Goal: Task Accomplishment & Management: Manage account settings

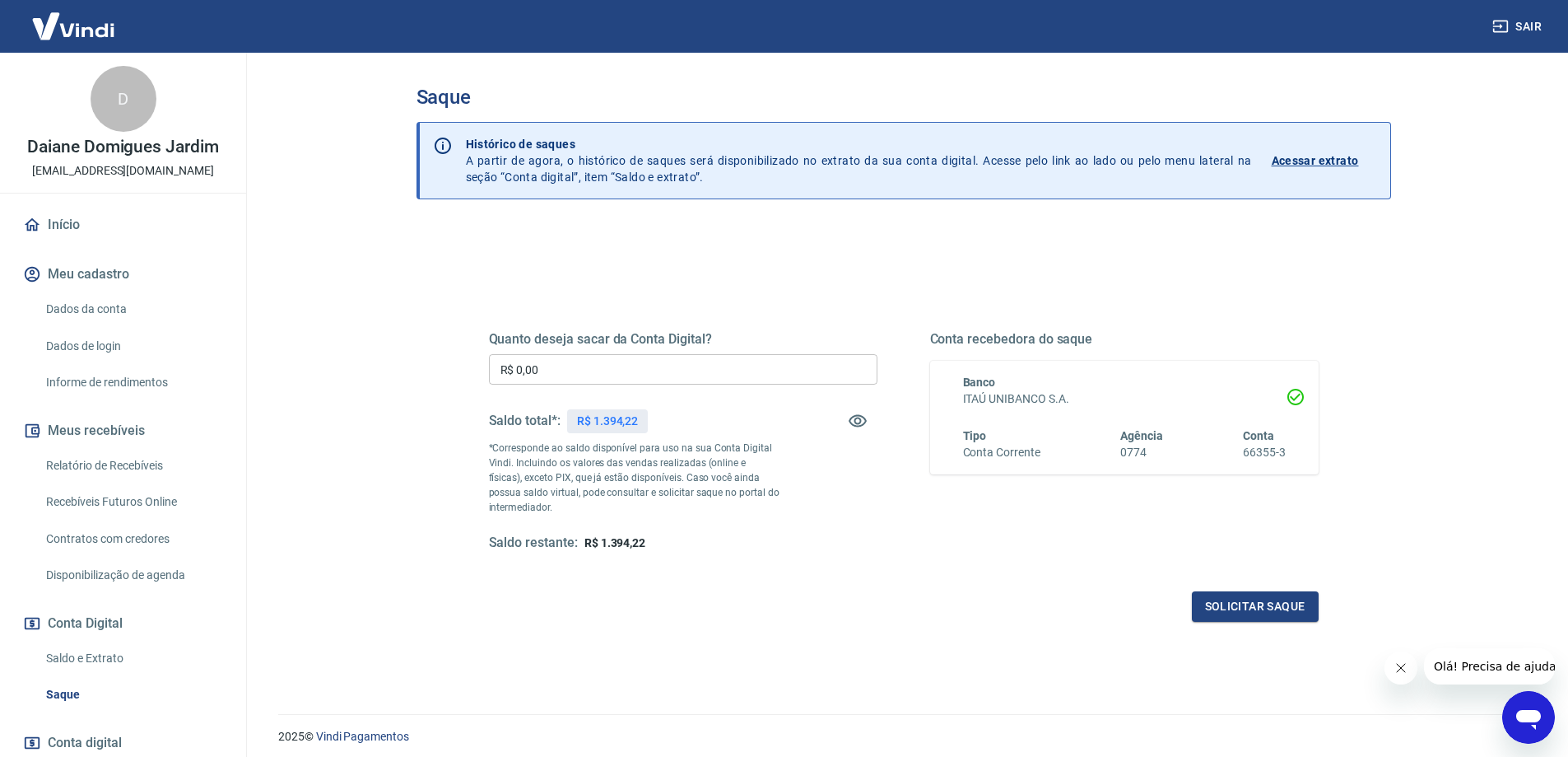
click at [597, 371] on input "R$ 0,00" at bounding box center [683, 369] width 389 height 31
type input "R$ 1.000,00"
click at [1286, 616] on button "Solicitar saque" at bounding box center [1255, 606] width 127 height 31
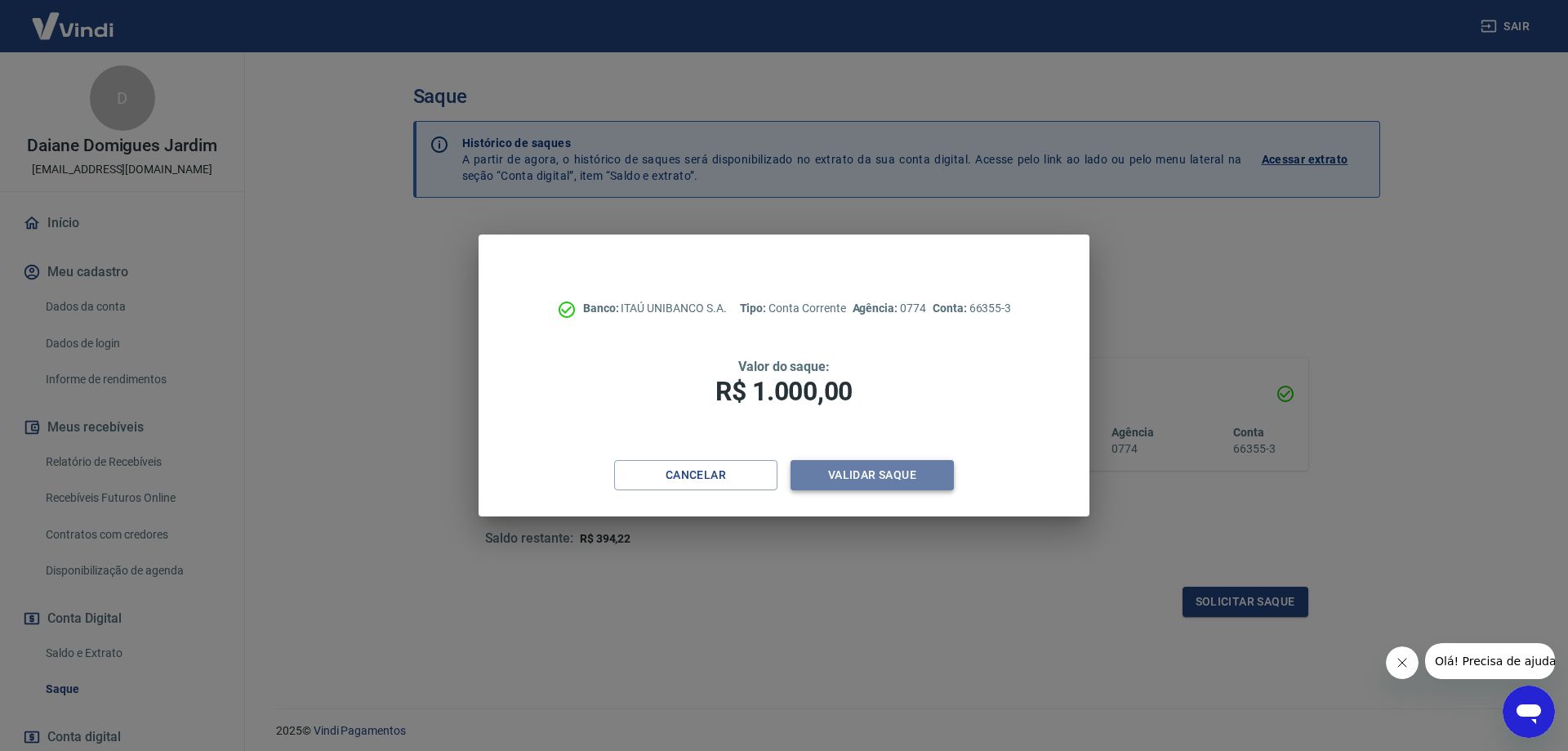
click at [887, 475] on button "Validar saque" at bounding box center [872, 475] width 164 height 30
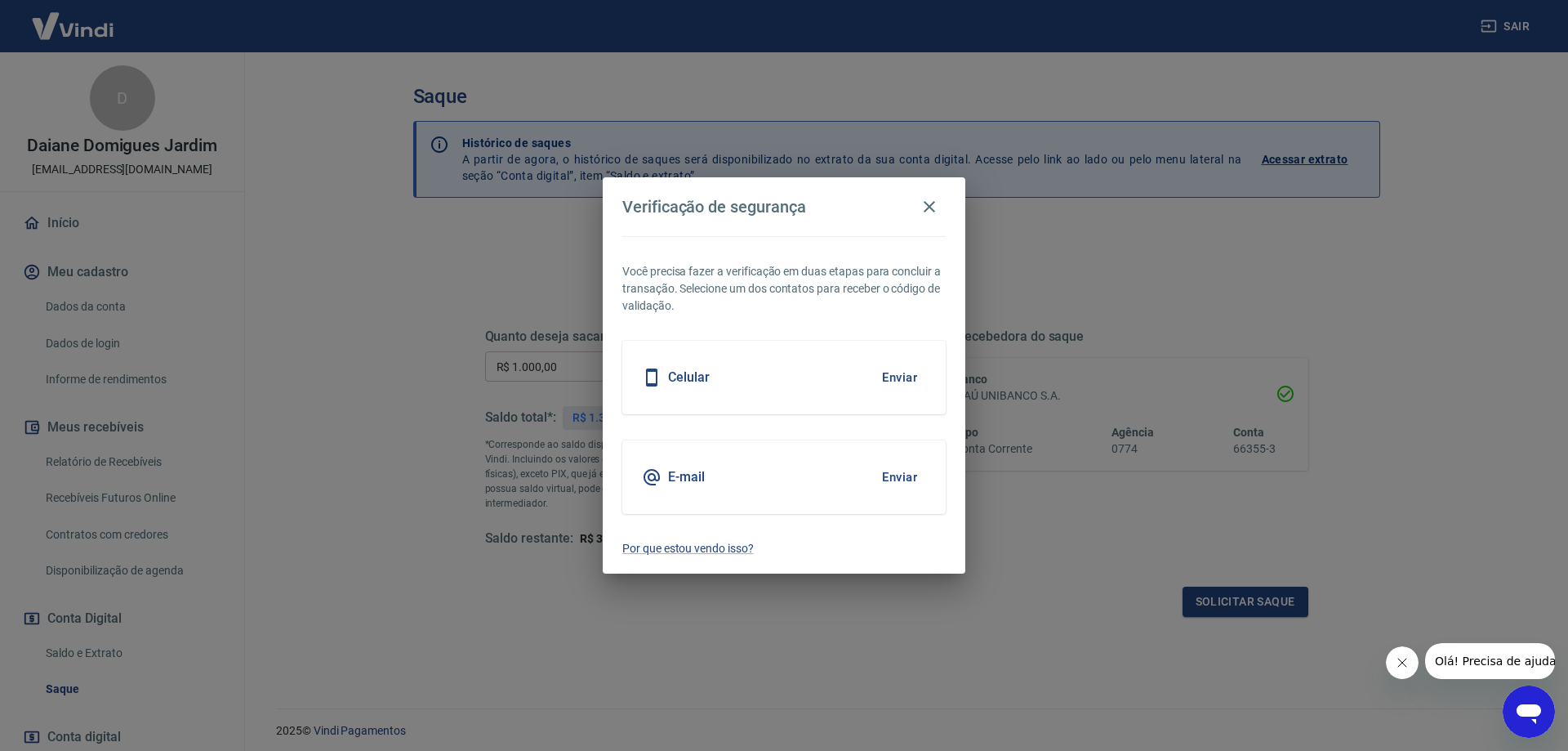
click at [895, 379] on button "Enviar" at bounding box center [899, 377] width 53 height 34
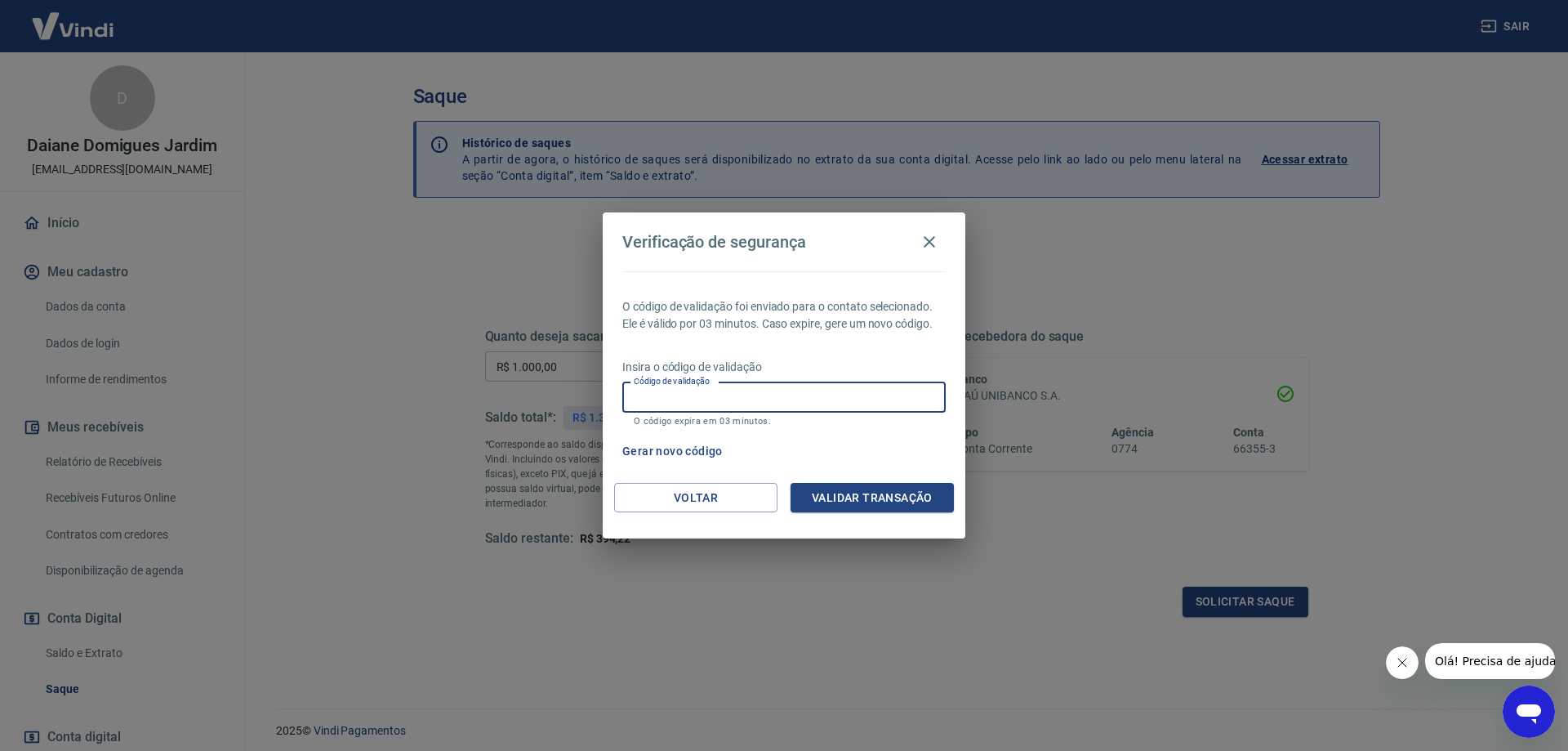
click at [765, 397] on input "Código de validação" at bounding box center [783, 397] width 323 height 30
type input "146956"
click at [908, 499] on button "Validar transação" at bounding box center [872, 498] width 164 height 30
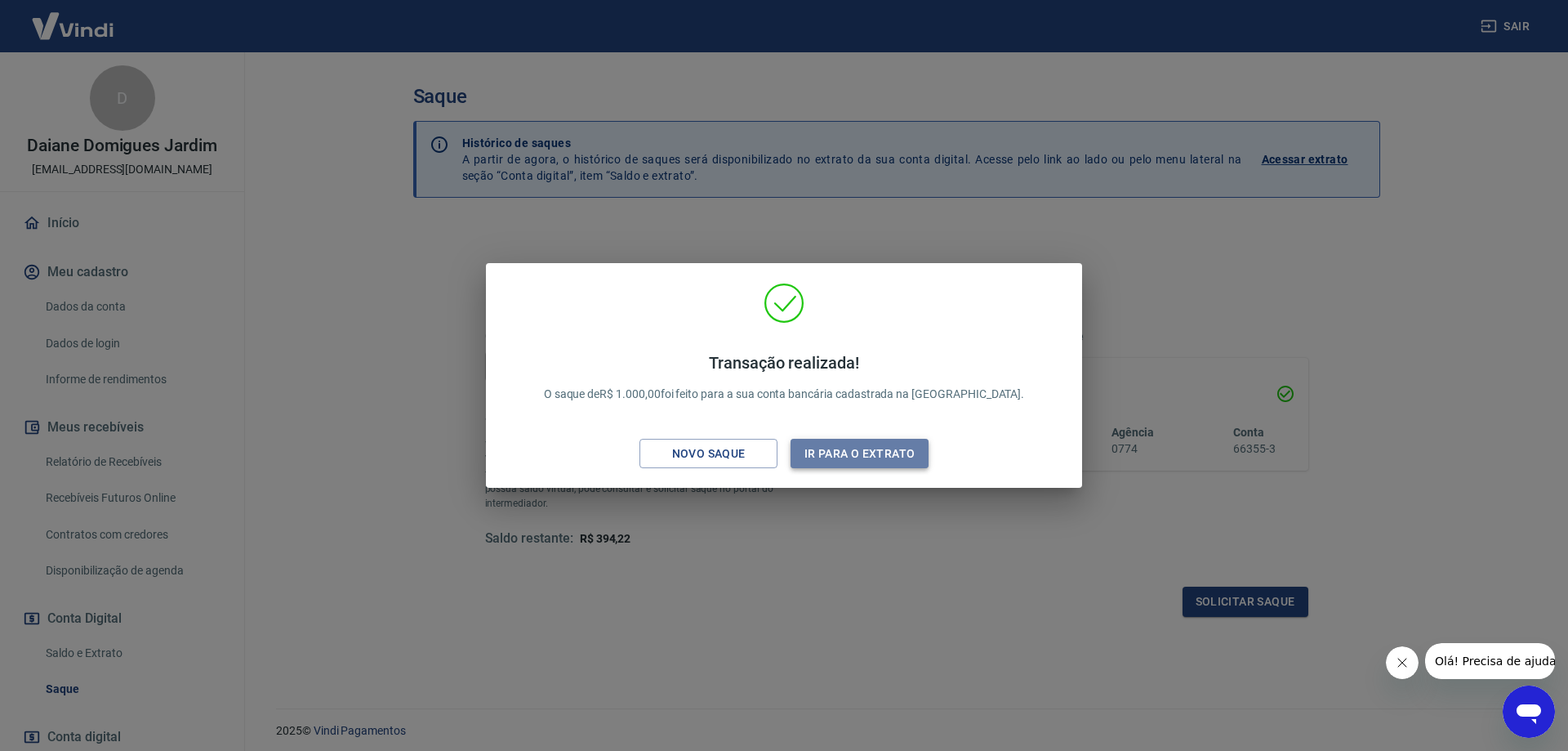
click at [853, 452] on button "Ir para o extrato" at bounding box center [859, 454] width 138 height 30
